Goal: Obtain resource: Download file/media

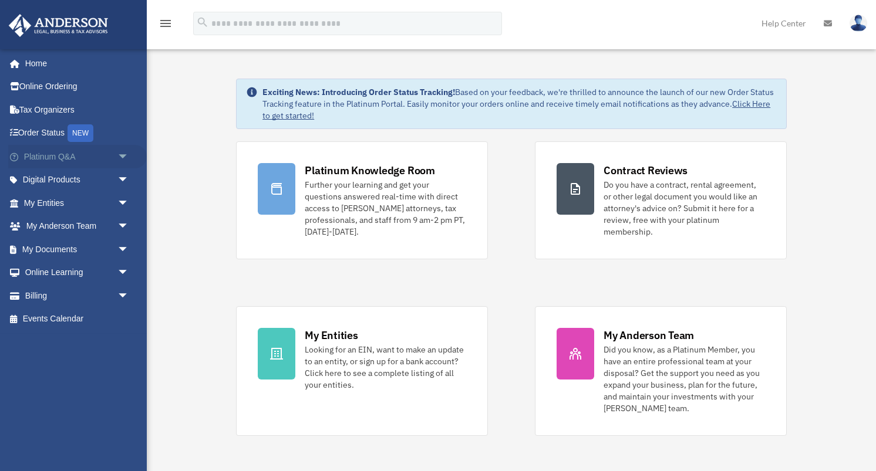
click at [117, 160] on span "arrow_drop_down" at bounding box center [128, 157] width 23 height 24
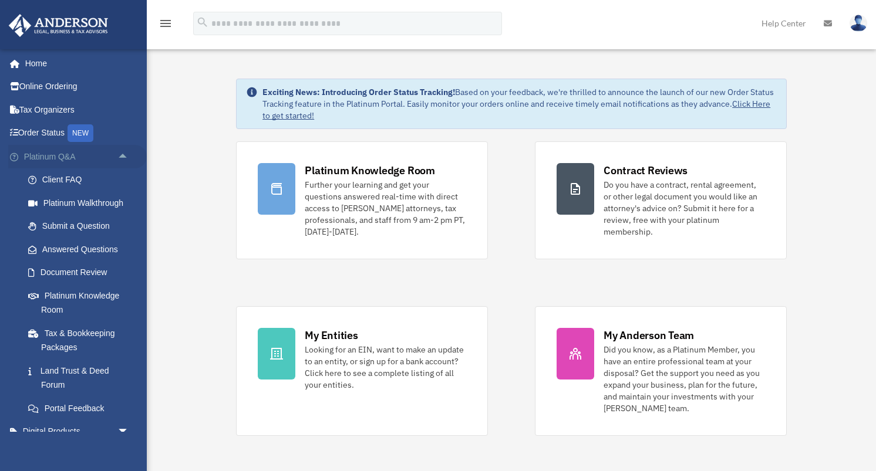
click at [82, 157] on link "Platinum Q&A arrow_drop_up" at bounding box center [77, 156] width 139 height 23
click at [119, 158] on span "arrow_drop_up" at bounding box center [128, 157] width 23 height 24
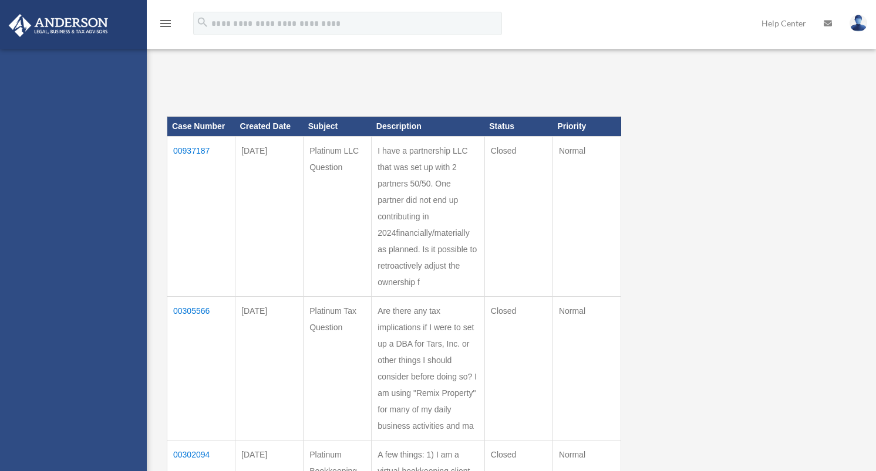
click at [126, 199] on div "[EMAIL_ADDRESS][DOMAIN_NAME] Sign Out [EMAIL_ADDRESS][DOMAIN_NAME] Home Online …" at bounding box center [73, 284] width 147 height 471
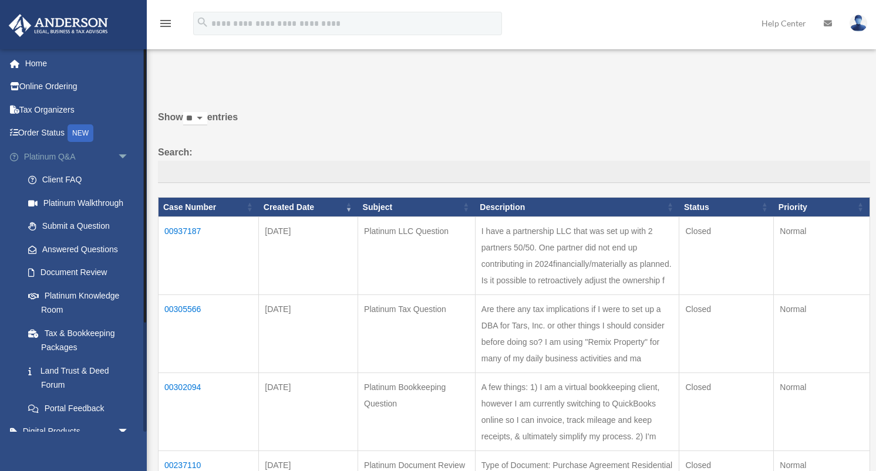
click at [124, 156] on span "arrow_drop_down" at bounding box center [128, 157] width 23 height 24
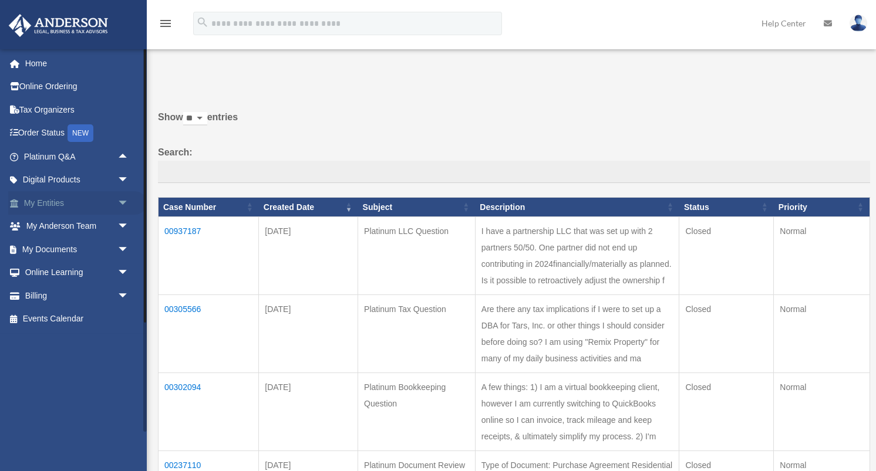
click at [117, 207] on span "arrow_drop_down" at bounding box center [128, 203] width 23 height 24
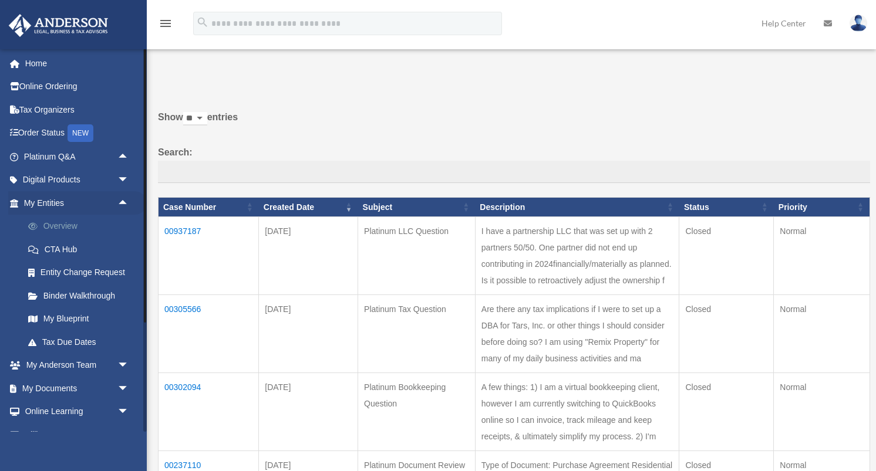
click at [64, 228] on link "Overview" at bounding box center [81, 226] width 130 height 23
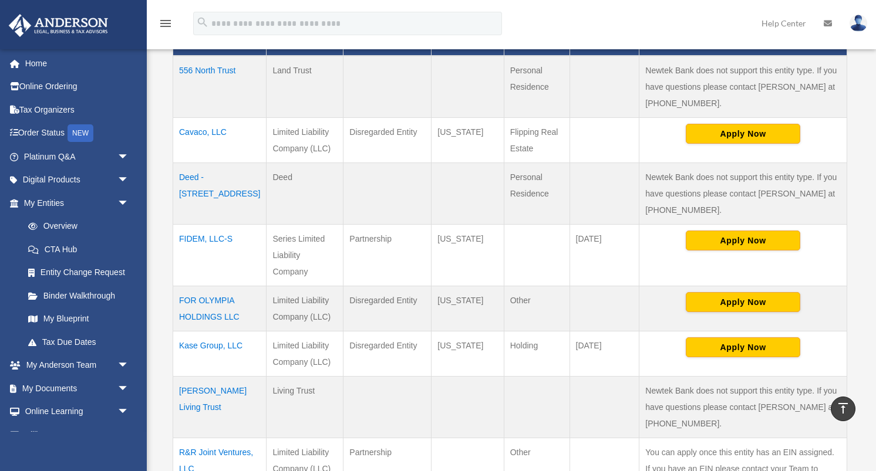
scroll to position [293, 0]
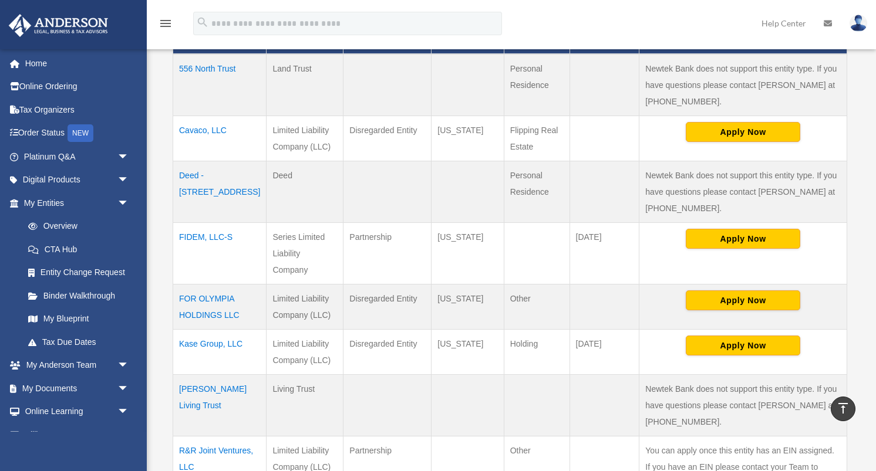
click at [213, 329] on td "Kase Group, LLC" at bounding box center [219, 351] width 93 height 45
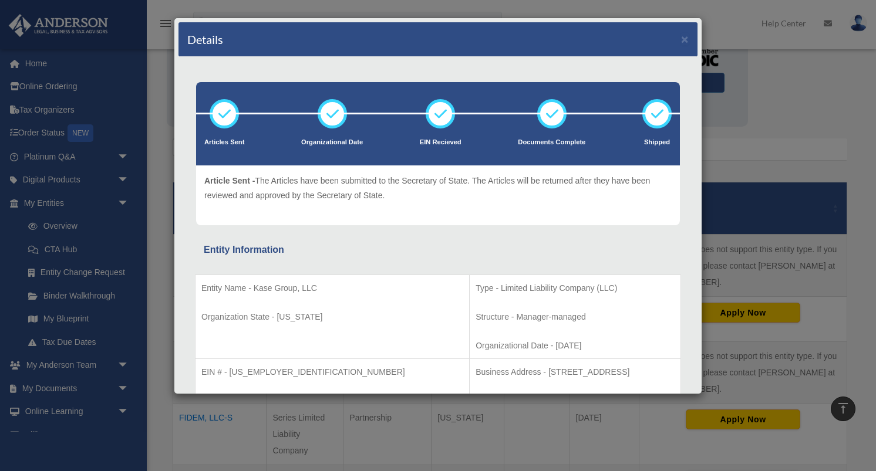
scroll to position [104, 0]
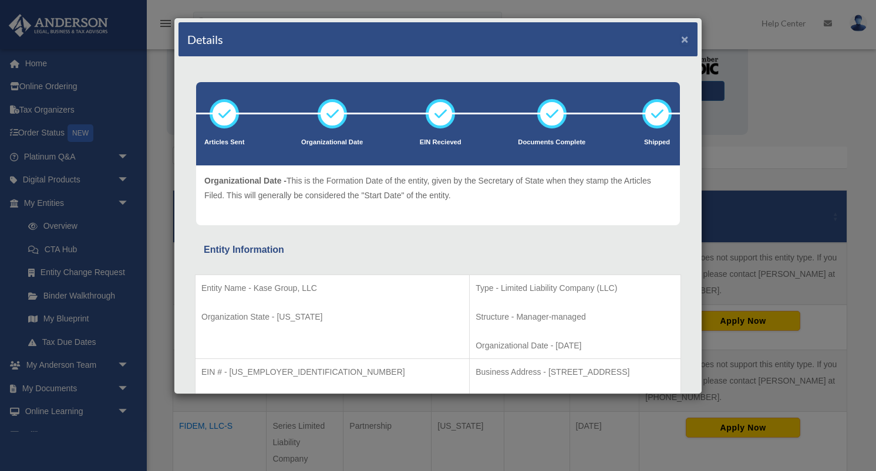
click at [682, 41] on button "×" at bounding box center [685, 39] width 8 height 12
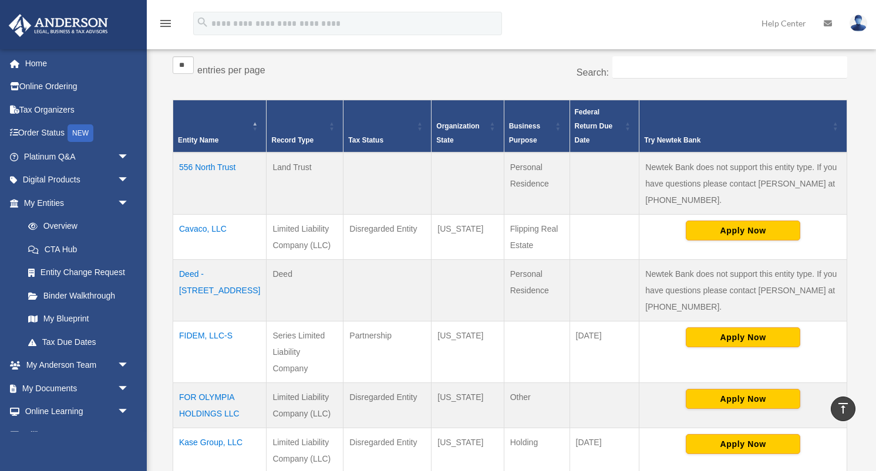
scroll to position [235, 0]
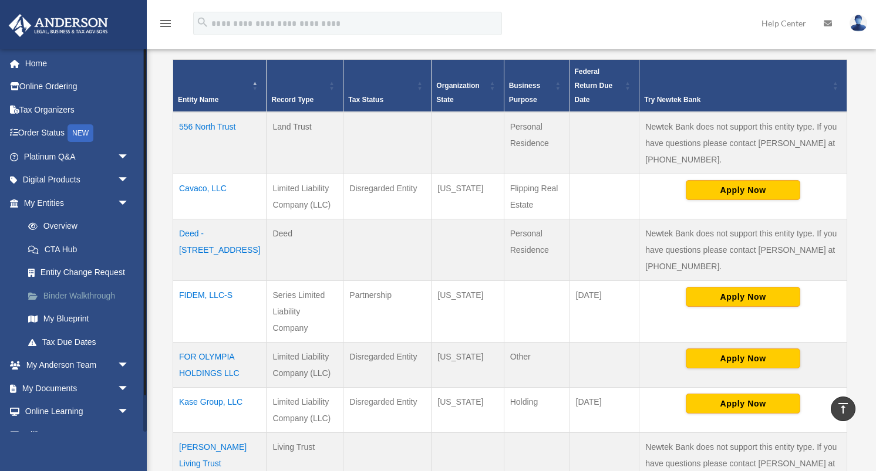
click at [69, 292] on link "Binder Walkthrough" at bounding box center [81, 295] width 130 height 23
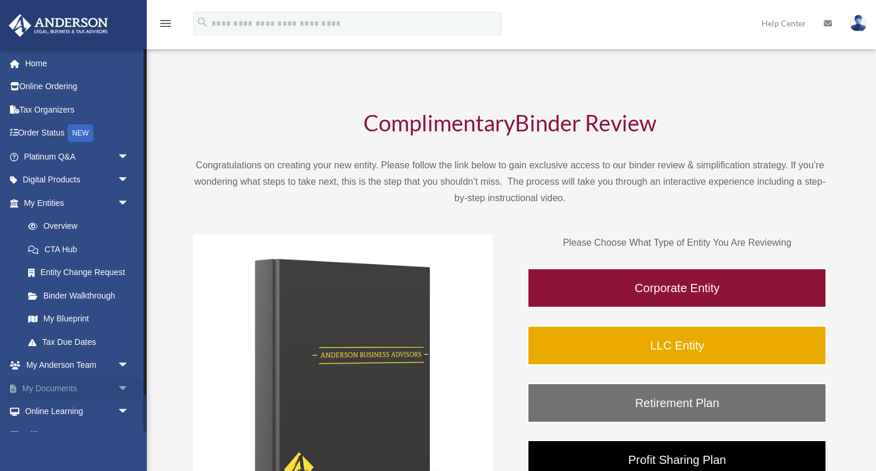
click at [126, 384] on span "arrow_drop_down" at bounding box center [128, 389] width 23 height 24
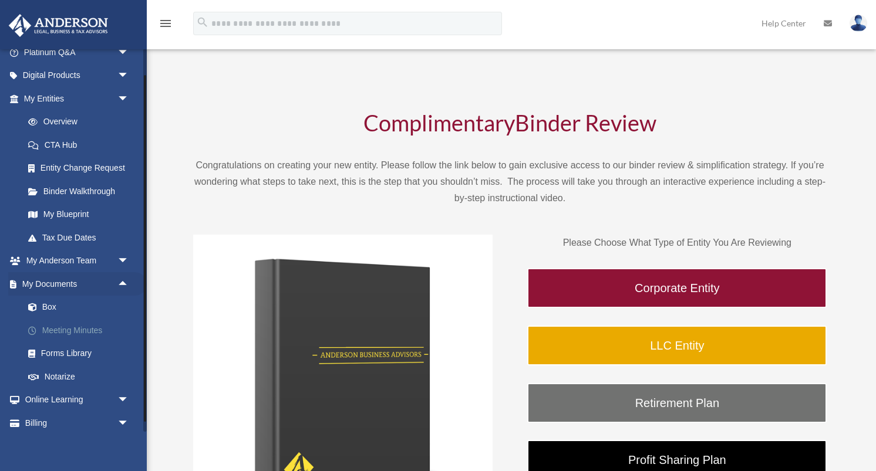
scroll to position [126, 0]
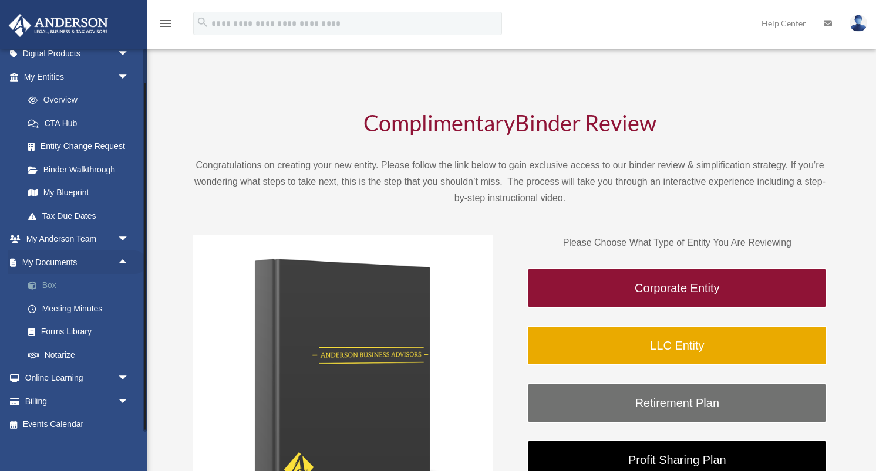
click at [44, 285] on link "Box" at bounding box center [81, 285] width 130 height 23
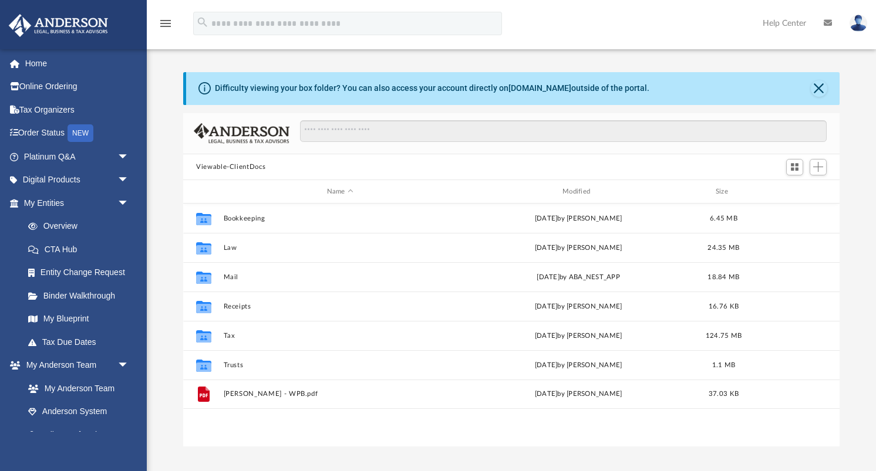
scroll to position [267, 656]
click at [815, 87] on button "Close" at bounding box center [819, 88] width 16 height 16
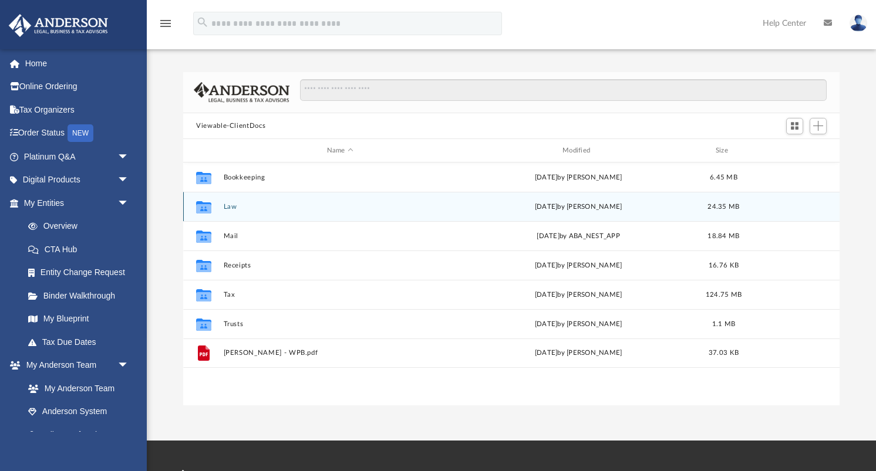
click at [229, 205] on button "Law" at bounding box center [340, 207] width 233 height 8
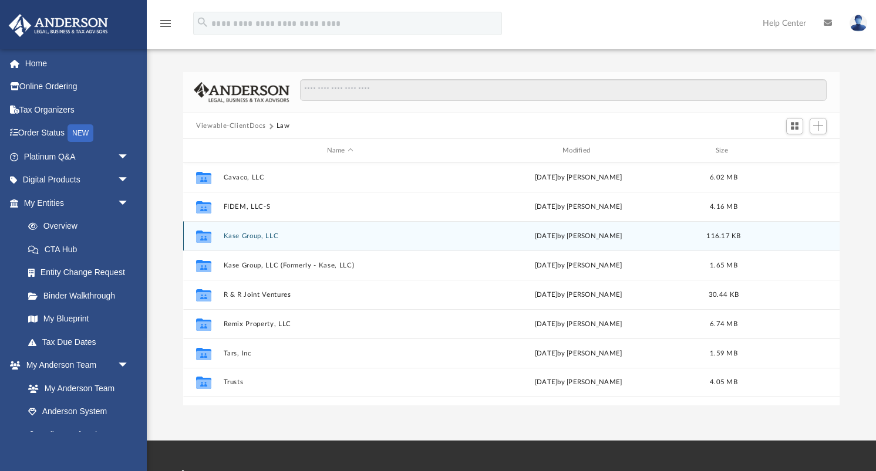
click at [229, 235] on button "Kase Group, LLC" at bounding box center [340, 236] width 233 height 8
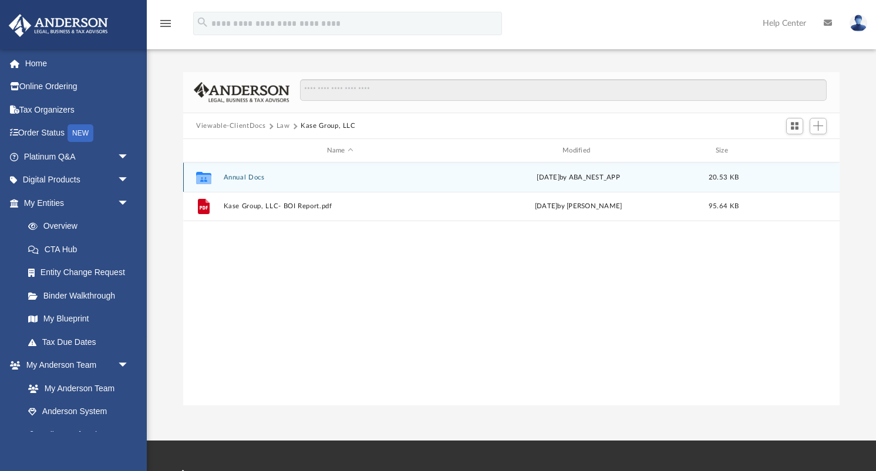
click at [237, 178] on button "Annual Docs" at bounding box center [340, 178] width 233 height 8
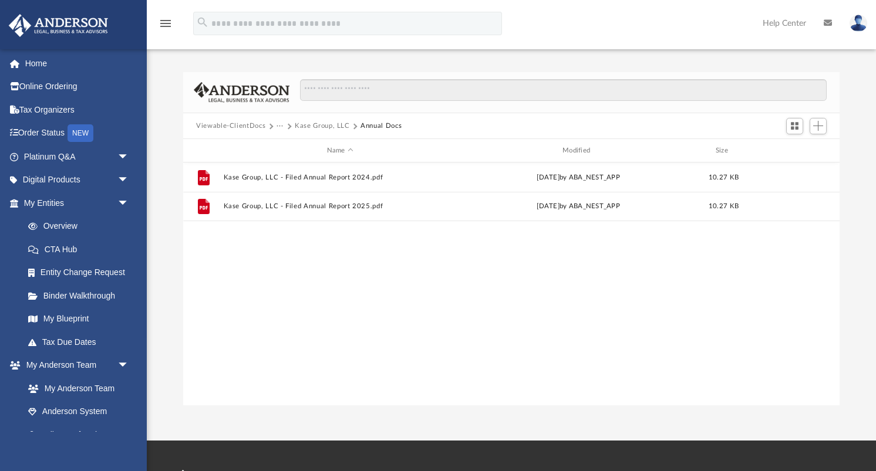
click at [318, 121] on button "Kase Group, LLC" at bounding box center [322, 126] width 55 height 11
click at [278, 127] on button "Law" at bounding box center [282, 126] width 13 height 11
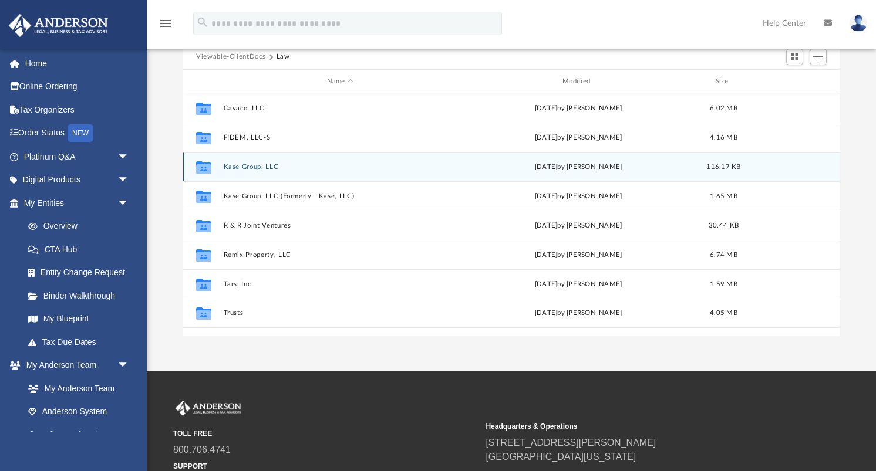
scroll to position [72, 0]
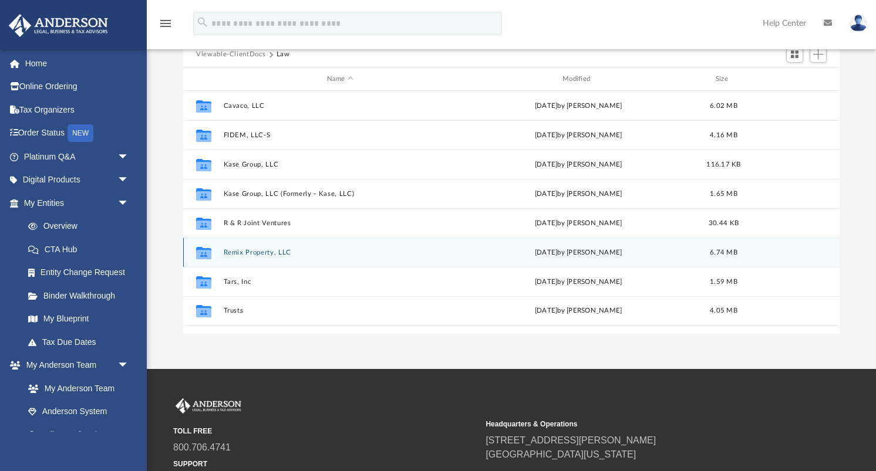
click at [230, 253] on button "Remix Property, LLC" at bounding box center [340, 253] width 233 height 8
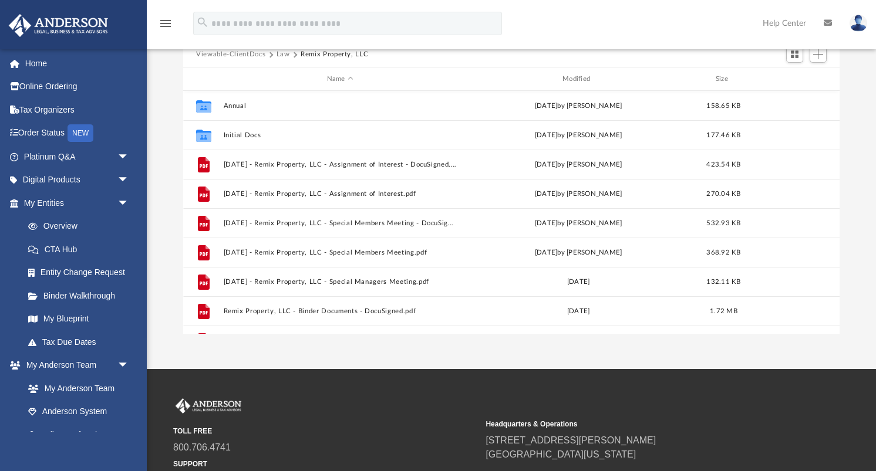
click at [281, 55] on button "Law" at bounding box center [282, 54] width 13 height 11
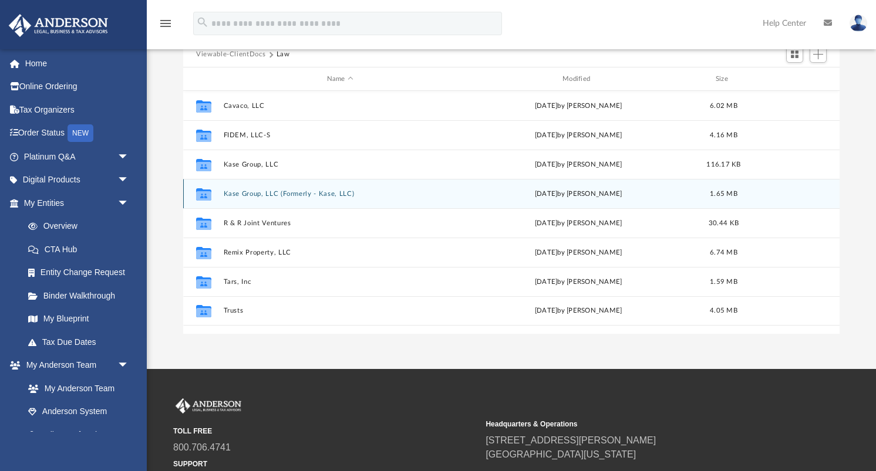
click at [254, 190] on button "Kase Group, LLC (Formerly - Kase, LLC)" at bounding box center [340, 194] width 233 height 8
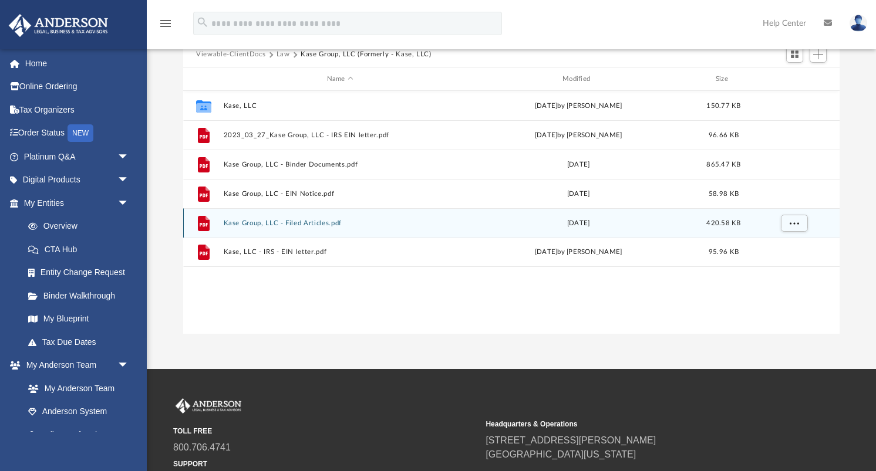
click at [244, 220] on button "Kase Group, LLC - Filed Articles.pdf" at bounding box center [340, 224] width 233 height 8
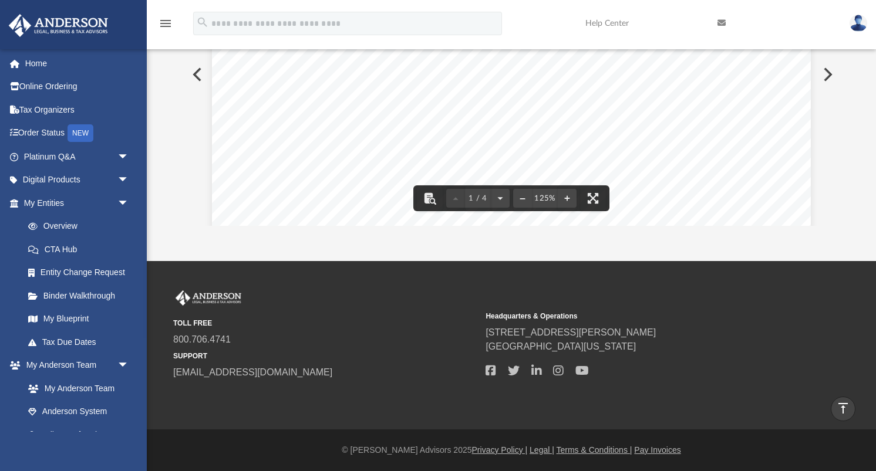
scroll to position [0, 0]
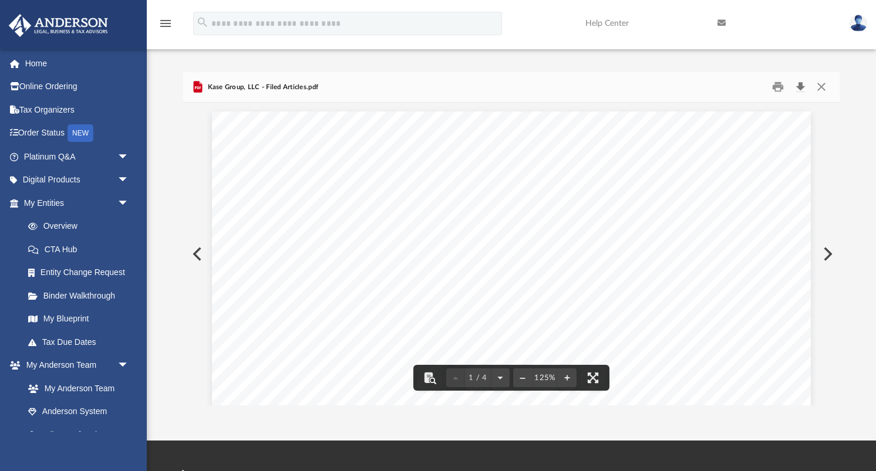
click at [799, 87] on button "Download" at bounding box center [799, 87] width 21 height 18
click at [72, 225] on link "Overview" at bounding box center [81, 226] width 130 height 23
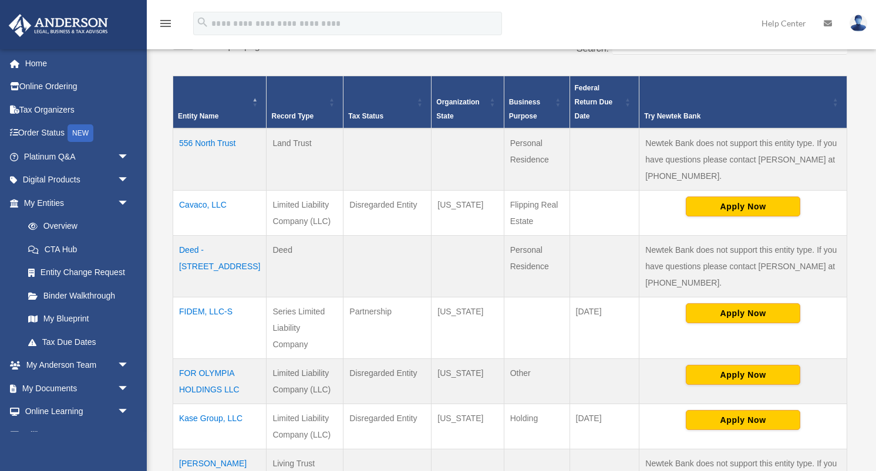
scroll to position [220, 0]
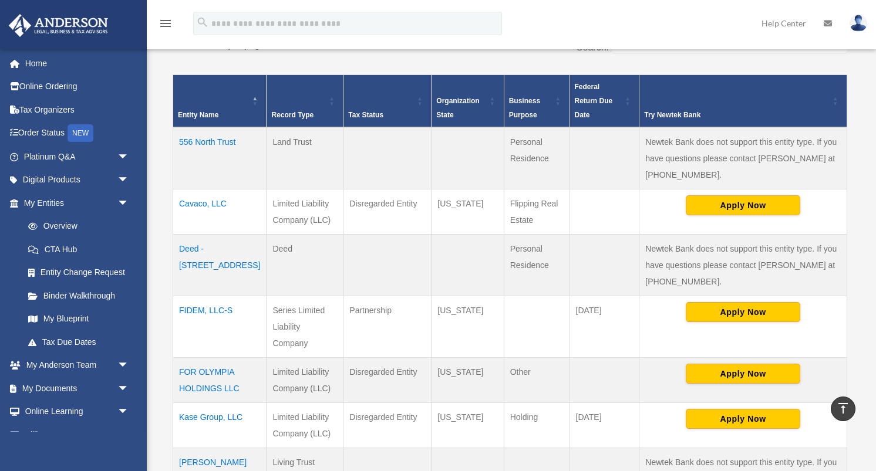
click at [219, 403] on td "Kase Group, LLC" at bounding box center [219, 425] width 93 height 45
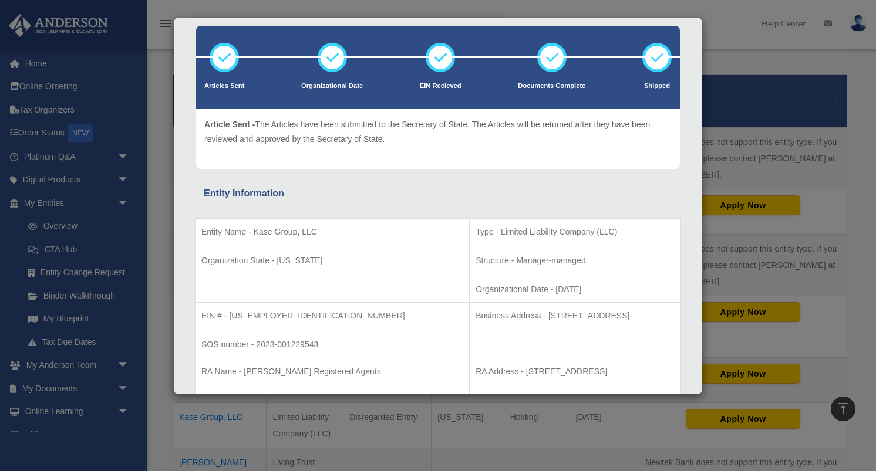
scroll to position [62, 0]
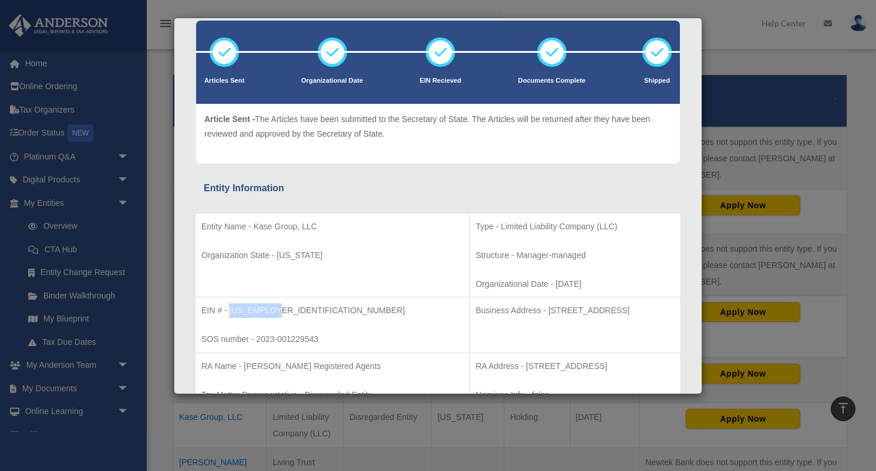
drag, startPoint x: 274, startPoint y: 313, endPoint x: 231, endPoint y: 309, distance: 43.7
click at [231, 309] on p "EIN # - [US_EMPLOYER_IDENTIFICATION_NUMBER]" at bounding box center [332, 310] width 262 height 15
copy p "[US_EMPLOYER_IDENTIFICATION_NUMBER]"
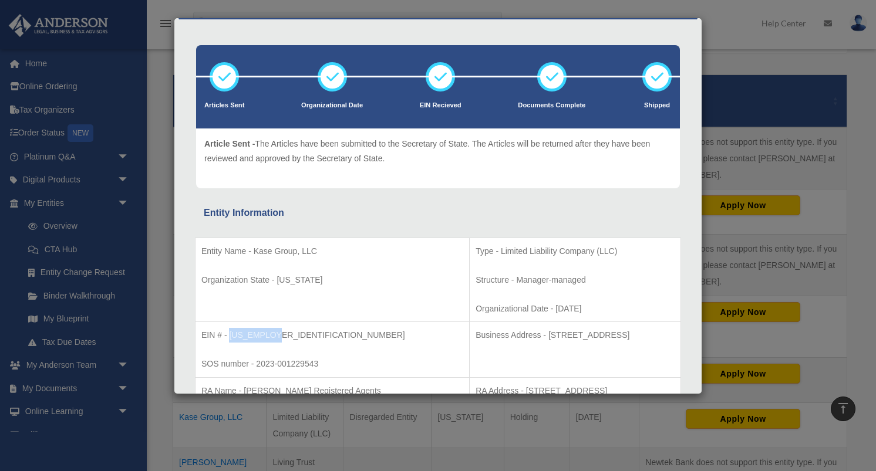
scroll to position [0, 0]
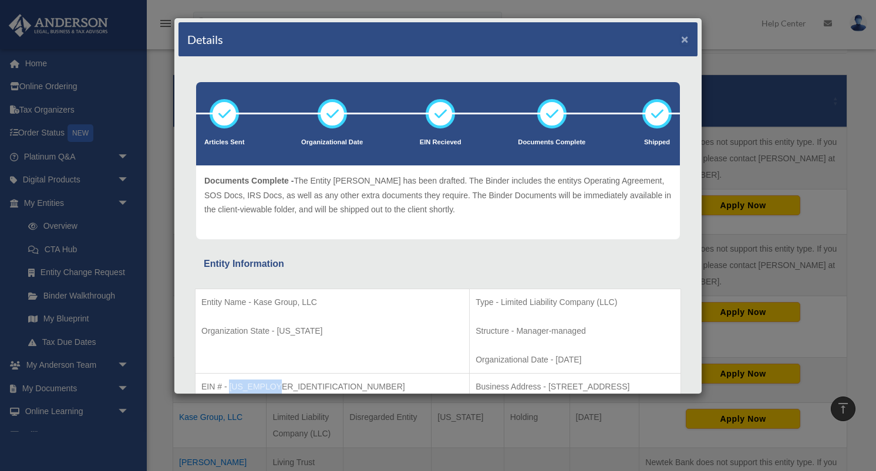
click at [684, 41] on button "×" at bounding box center [685, 39] width 8 height 12
